Goal: Find specific page/section: Find specific page/section

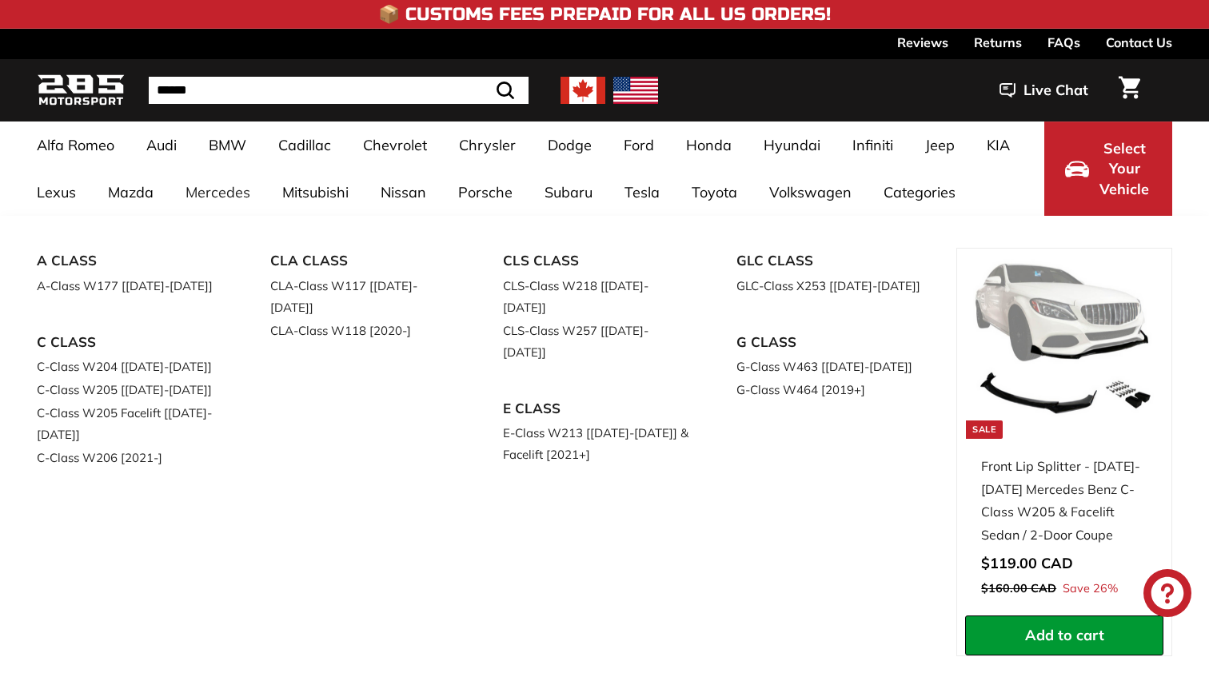
select select "**********"
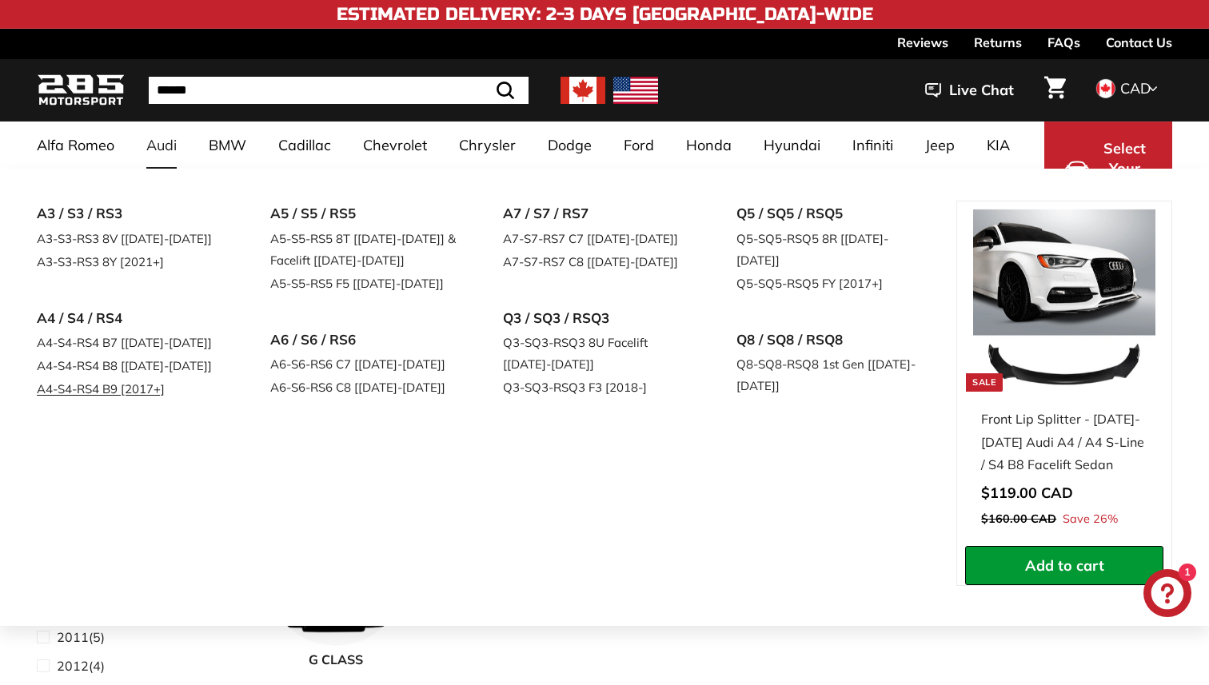
click at [157, 387] on link "A4-S4-RS4 B9 [2017+]" at bounding box center [131, 388] width 189 height 23
